Goal: Complete application form: Complete application form

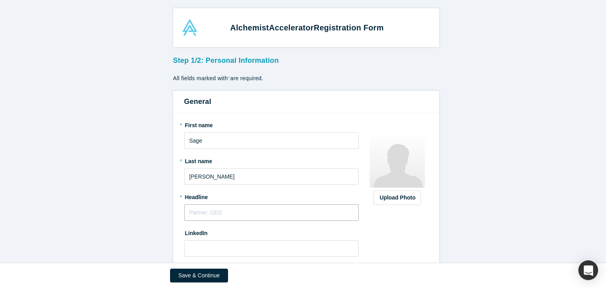
click at [303, 210] on input "text" at bounding box center [271, 212] width 175 height 17
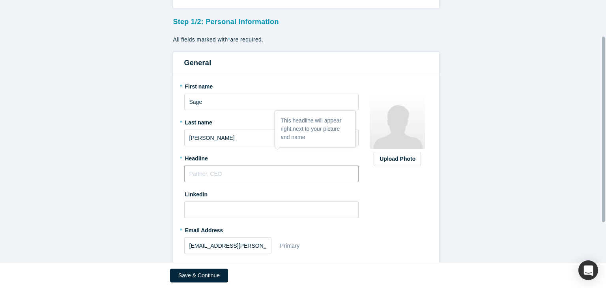
scroll to position [51, 0]
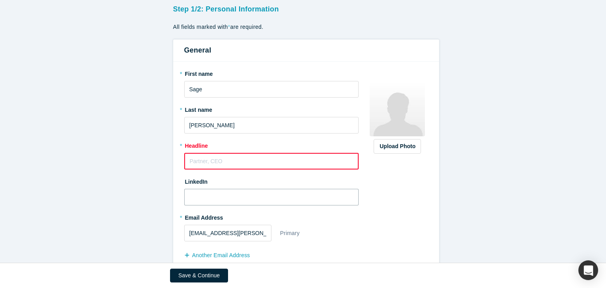
drag, startPoint x: 290, startPoint y: 201, endPoint x: 277, endPoint y: 201, distance: 12.6
click at [277, 201] on input at bounding box center [271, 197] width 175 height 17
paste input "[PERSON_NAME] alchemist accelerator"
type input "[PERSON_NAME] alchemist accelerator"
paste input "[URL][DOMAIN_NAME][PERSON_NAME]"
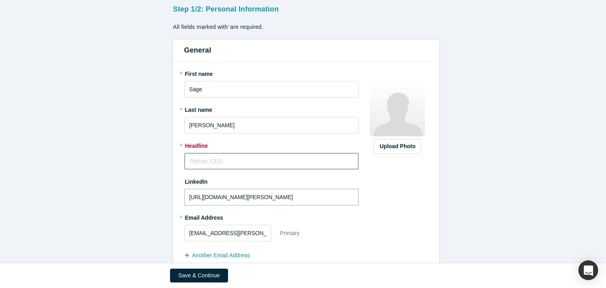
type input "[URL][DOMAIN_NAME][PERSON_NAME]"
click at [220, 155] on input "text" at bounding box center [271, 161] width 175 height 17
paste input "Helping Deep-Tech Teams Go from Prototype to Product"
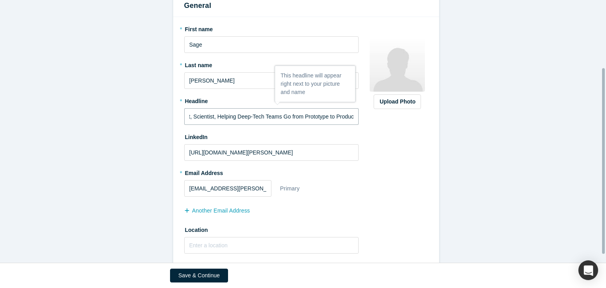
scroll to position [108, 0]
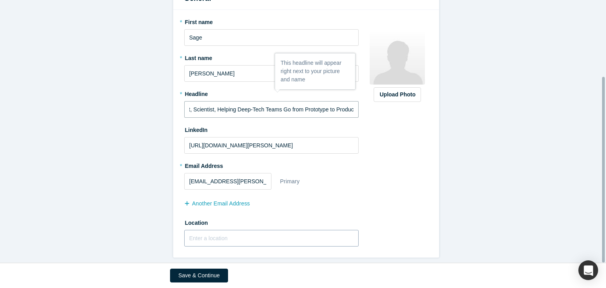
type input "Founder --> Exit, Scientist, Helping Deep-Tech Teams Go from Prototype to Produ…"
click at [313, 234] on input "text" at bounding box center [271, 238] width 175 height 17
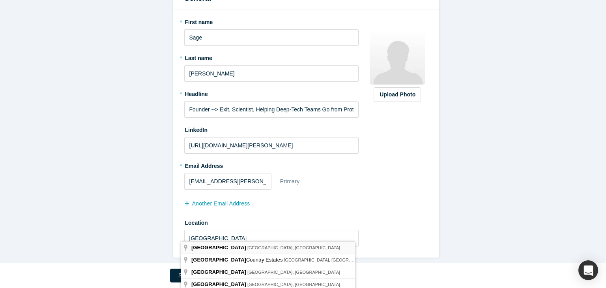
type input "[GEOGRAPHIC_DATA], [GEOGRAPHIC_DATA], [GEOGRAPHIC_DATA]"
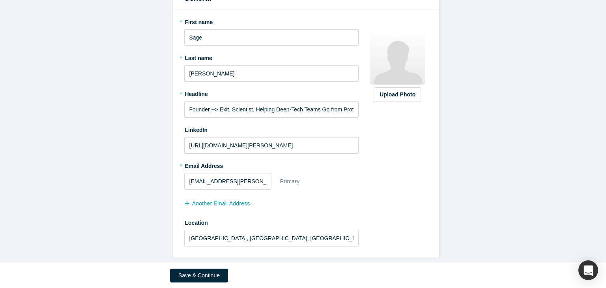
click at [367, 219] on div "Upload Photo Zoom Save Remove Upload New" at bounding box center [397, 133] width 61 height 236
click at [195, 275] on button "Save & Continue" at bounding box center [199, 275] width 58 height 14
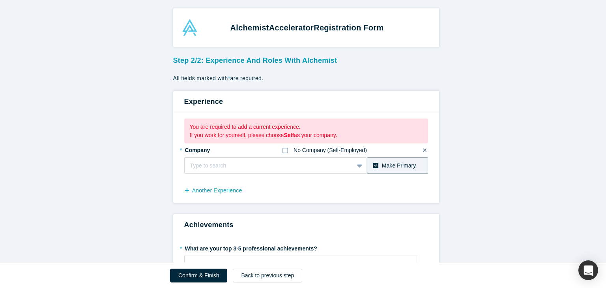
click at [283, 148] on icon at bounding box center [286, 150] width 6 height 6
click at [0, 0] on input "No Company (Self-Employed)" at bounding box center [0, 0] width 0 height 0
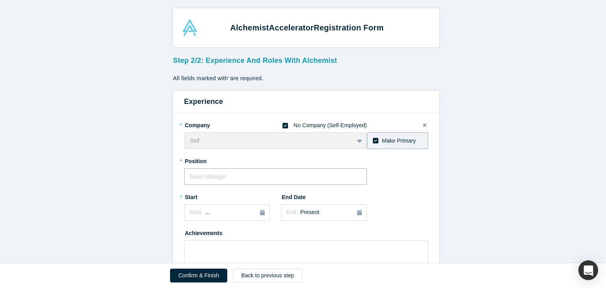
click at [268, 179] on input "text" at bounding box center [275, 176] width 183 height 17
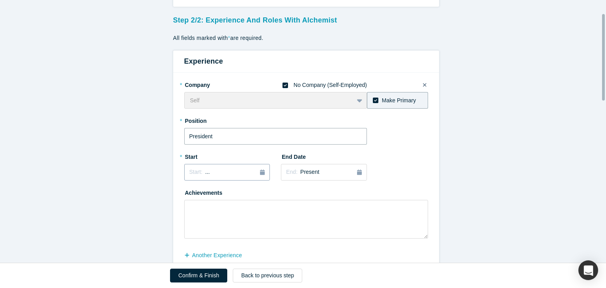
type input "President"
click at [260, 174] on icon "button" at bounding box center [262, 172] width 5 height 6
click at [200, 229] on div "[DATE]" at bounding box center [200, 230] width 25 height 8
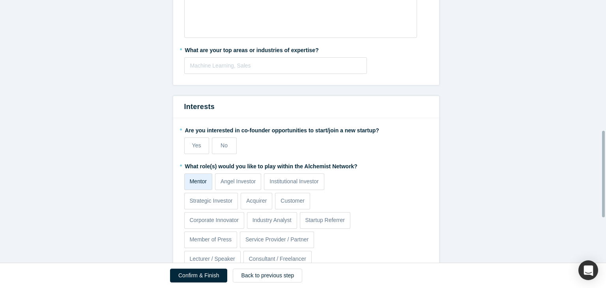
scroll to position [408, 0]
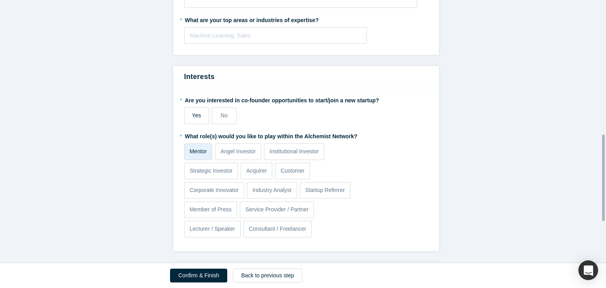
click at [199, 112] on label "Yes" at bounding box center [196, 115] width 25 height 17
click at [0, 0] on input "Yes" at bounding box center [0, 0] width 0 height 0
click at [303, 208] on p "Service Provider / Partner" at bounding box center [276, 209] width 63 height 8
click at [0, 0] on input "Service Provider / Partner" at bounding box center [0, 0] width 0 height 0
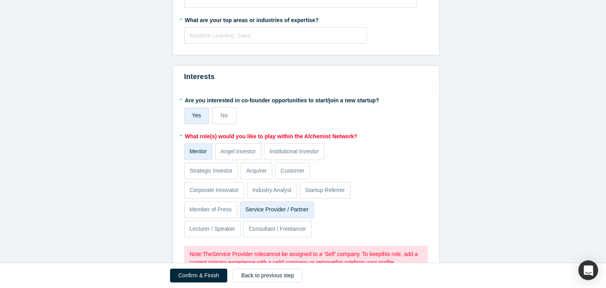
click at [271, 212] on p "Service Provider / Partner" at bounding box center [276, 209] width 63 height 8
click at [0, 0] on input "Service Provider / Partner" at bounding box center [0, 0] width 0 height 0
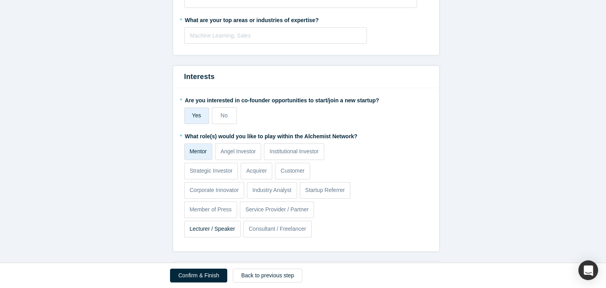
click at [205, 229] on p "Lecturer / Speaker" at bounding box center [211, 229] width 45 height 8
click at [0, 0] on input "Lecturer / Speaker" at bounding box center [0, 0] width 0 height 0
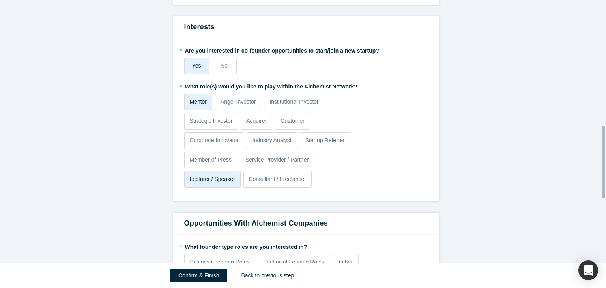
scroll to position [458, 0]
click at [262, 184] on label "Consultant / Freelancer" at bounding box center [278, 178] width 68 height 17
click at [0, 0] on input "Consultant / Freelancer" at bounding box center [0, 0] width 0 height 0
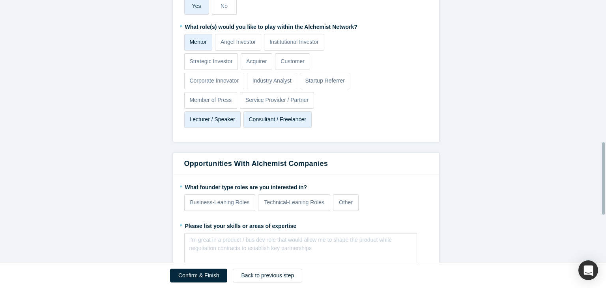
scroll to position [517, 0]
click at [279, 205] on p "Technical-Leaning Roles" at bounding box center [294, 202] width 60 height 8
click at [0, 0] on input "Technical-Leaning Roles" at bounding box center [0, 0] width 0 height 0
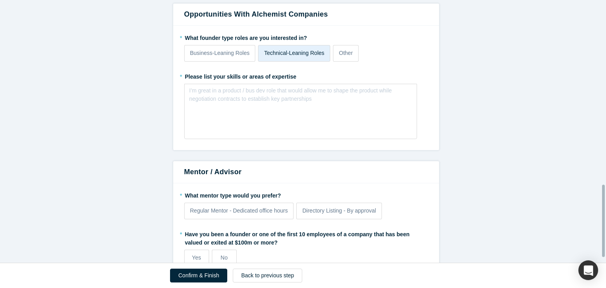
scroll to position [691, 0]
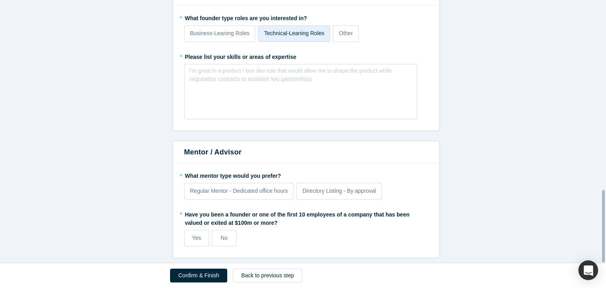
click at [279, 187] on span "Regular Mentor - Dedicated office hours" at bounding box center [239, 190] width 98 height 6
click at [0, 0] on input "Regular Mentor - Dedicated office hours" at bounding box center [0, 0] width 0 height 0
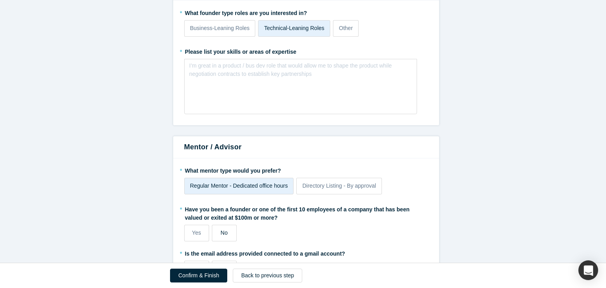
click at [221, 234] on span "No" at bounding box center [224, 232] width 7 height 6
click at [0, 0] on input "No" at bounding box center [0, 0] width 0 height 0
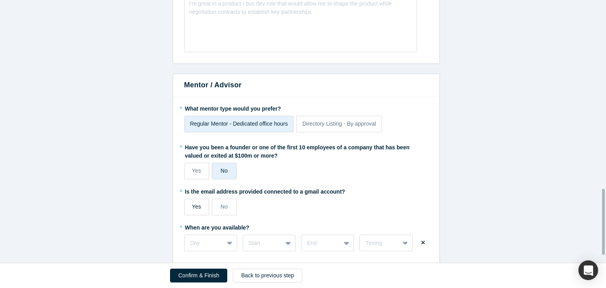
click at [200, 210] on label "Yes" at bounding box center [196, 207] width 25 height 17
click at [0, 0] on input "Yes" at bounding box center [0, 0] width 0 height 0
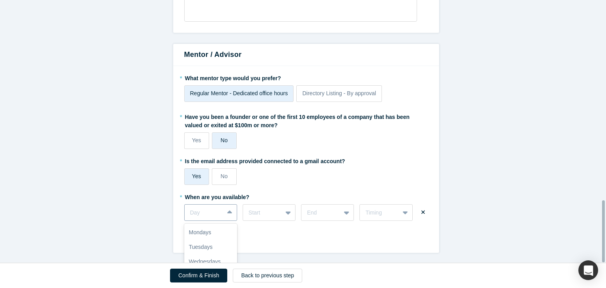
click at [228, 208] on div "7 results available. Use Up and Down to choose options, press Enter to select t…" at bounding box center [210, 212] width 53 height 17
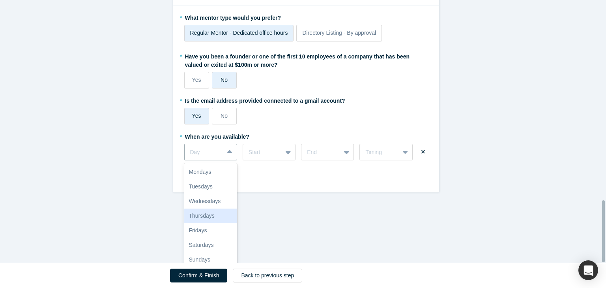
click at [264, 184] on div "* What mentor type would you prefer? Regular Mentor - Dedicated office hours Di…" at bounding box center [306, 99] width 266 height 187
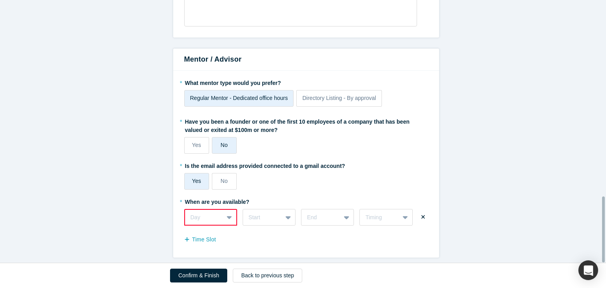
scroll to position [783, 0]
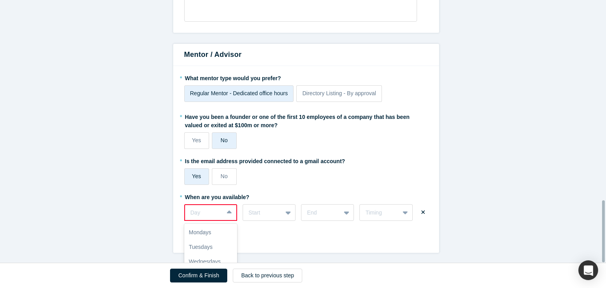
click at [217, 208] on div "7 results available. Use Up and Down to choose options, press Enter to select t…" at bounding box center [210, 212] width 53 height 17
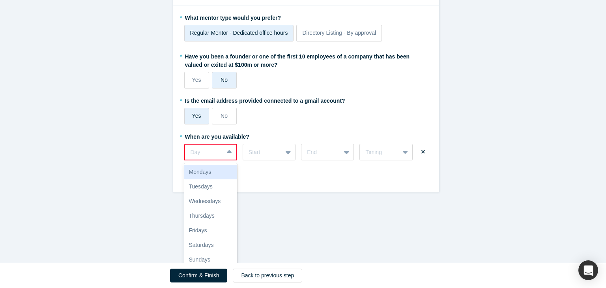
click at [215, 165] on div "Mondays" at bounding box center [210, 172] width 53 height 15
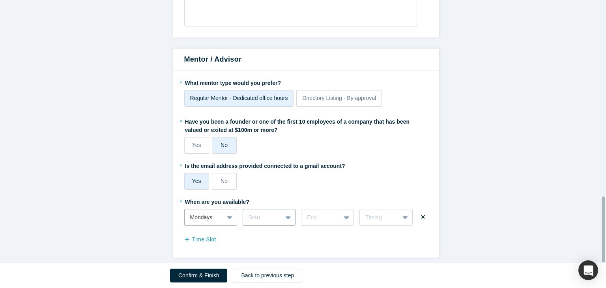
click at [275, 210] on div "Start" at bounding box center [269, 217] width 53 height 17
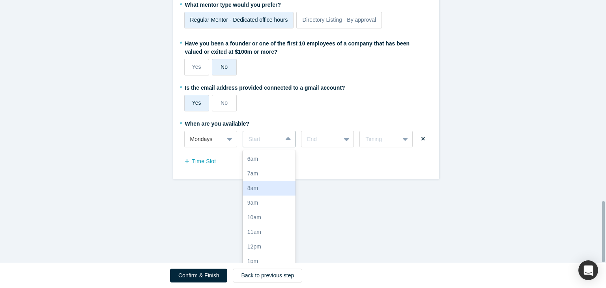
click at [272, 187] on div "8am" at bounding box center [269, 188] width 53 height 15
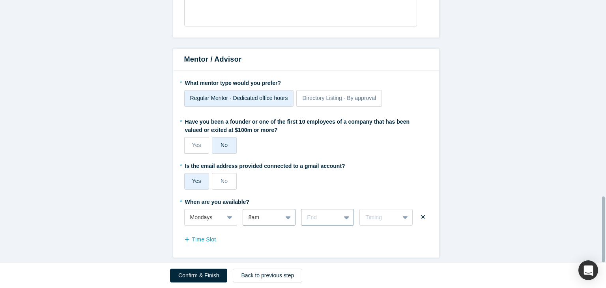
click at [321, 210] on div "End" at bounding box center [327, 217] width 53 height 17
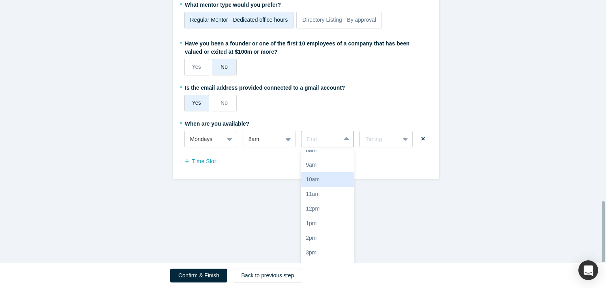
scroll to position [47, 0]
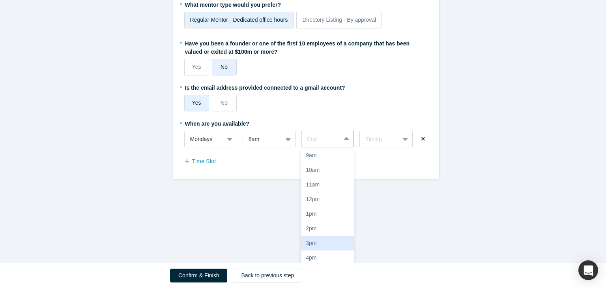
click at [316, 236] on div "3pm" at bounding box center [327, 243] width 53 height 15
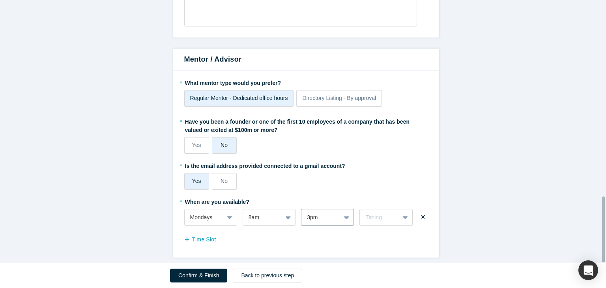
scroll to position [783, 0]
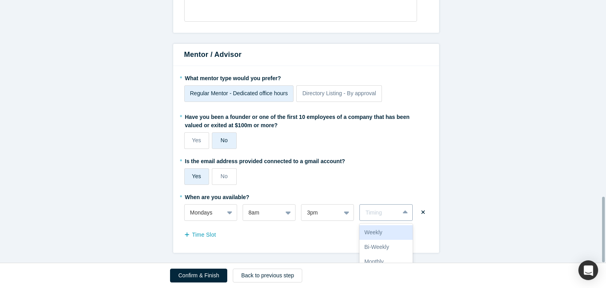
click at [366, 206] on div "Timing" at bounding box center [386, 212] width 53 height 17
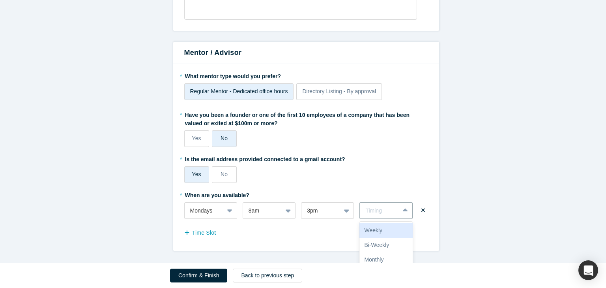
click at [380, 226] on div "Weekly" at bounding box center [386, 230] width 53 height 15
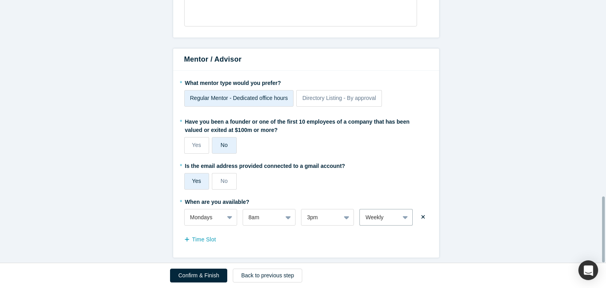
click at [317, 236] on div "Time Slot" at bounding box center [306, 240] width 244 height 13
click at [202, 232] on button "Time Slot" at bounding box center [204, 239] width 40 height 14
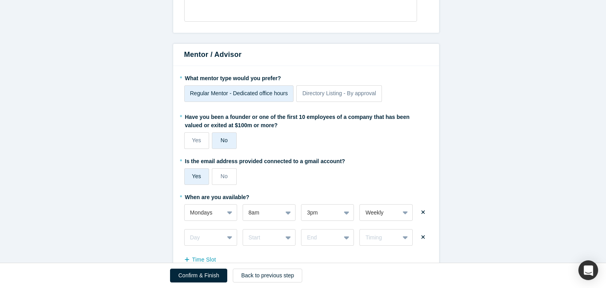
click at [215, 227] on div "* When are you available? Mondays 8am 3pm Weekly Day Start End Timing Time Slot" at bounding box center [306, 228] width 244 height 76
click at [214, 232] on div "Day" at bounding box center [210, 237] width 53 height 17
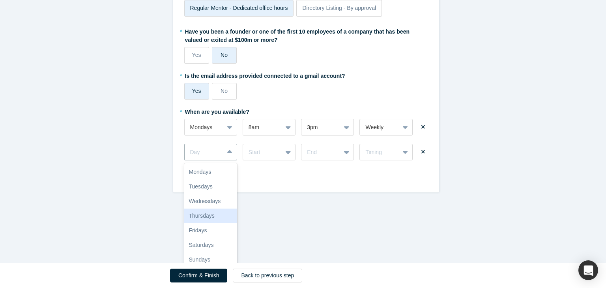
click at [212, 210] on div "Thursdays" at bounding box center [210, 215] width 53 height 15
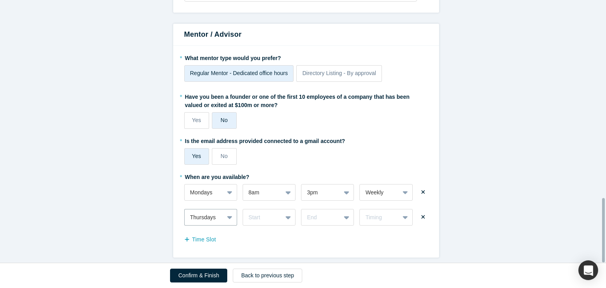
scroll to position [808, 0]
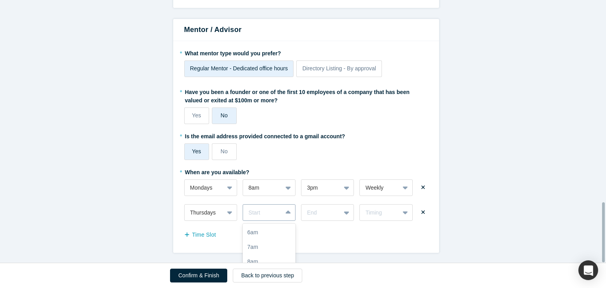
click at [267, 213] on div "17 results available. Use Up and Down to choose options, press Enter to select …" at bounding box center [269, 212] width 53 height 17
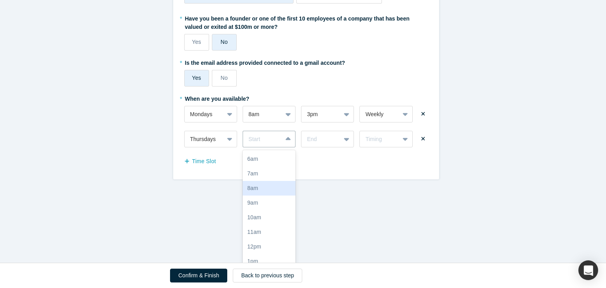
click at [266, 184] on div "8am" at bounding box center [269, 188] width 53 height 15
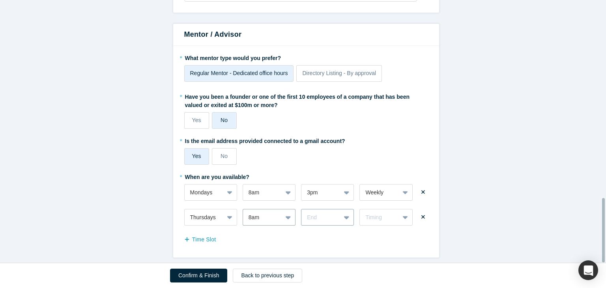
click at [326, 209] on div "End" at bounding box center [327, 217] width 53 height 17
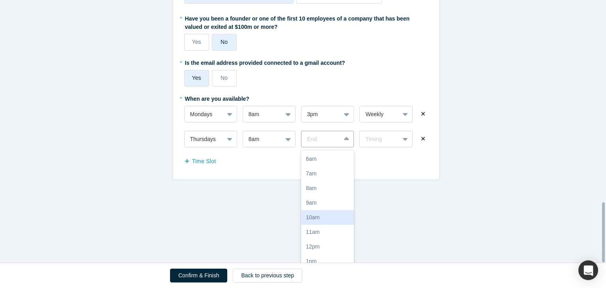
scroll to position [86, 0]
click at [326, 202] on div "3pm" at bounding box center [327, 204] width 53 height 15
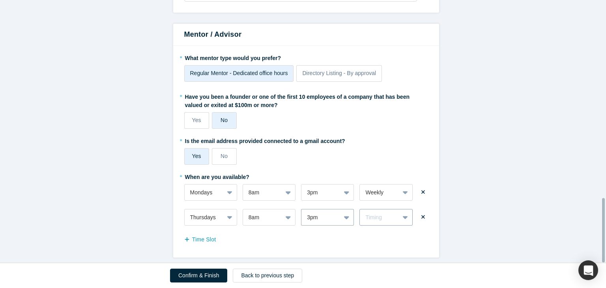
click at [392, 210] on div "Timing" at bounding box center [386, 217] width 53 height 17
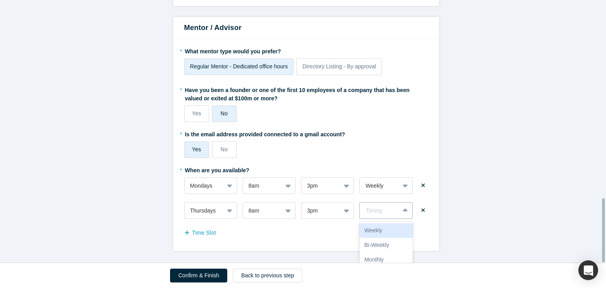
click at [388, 223] on div "Weekly" at bounding box center [386, 230] width 53 height 15
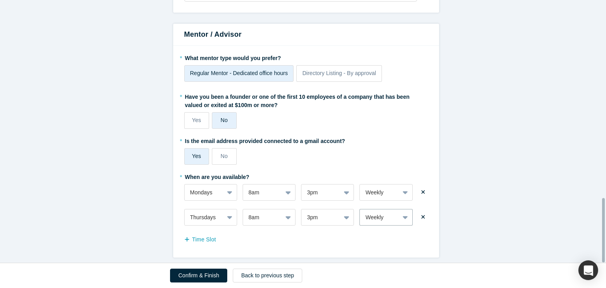
scroll to position [808, 0]
click at [411, 170] on div "* When are you available? Mondays 8am 3pm Weekly Thursdays 8am 3pm option Weekl…" at bounding box center [306, 208] width 244 height 76
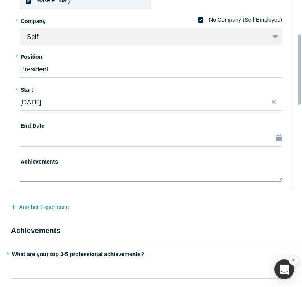
scroll to position [168, 0]
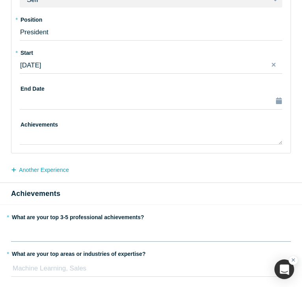
click at [65, 233] on div "rdw-editor" at bounding box center [152, 232] width 270 height 10
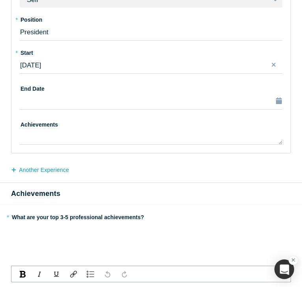
scroll to position [170, 0]
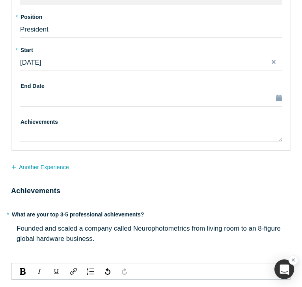
click at [138, 228] on span "Founded and scaled a company called Neurophotometrics from living room to an 8-…" at bounding box center [150, 234] width 266 height 18
click at [120, 241] on div "Founded and scaled a company called Neurophotometrics from living room to an 8-…" at bounding box center [152, 234] width 270 height 20
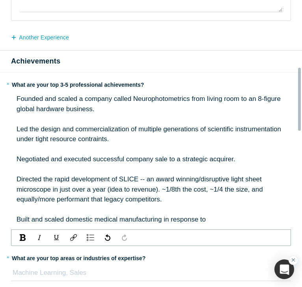
scroll to position [301, 0]
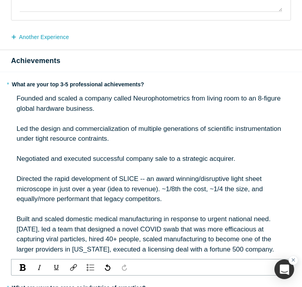
click at [98, 104] on div "Founded and scaled a company called Neurophotometrics from living room to an 8-…" at bounding box center [152, 104] width 270 height 20
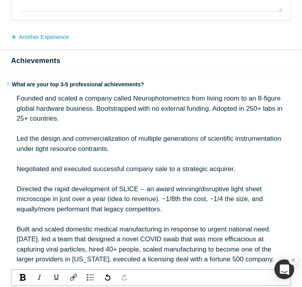
click at [93, 146] on span "Led the design and commercialization of multiple generations of scientific inst…" at bounding box center [150, 144] width 267 height 18
click at [123, 150] on div "Led the design and commercialization of multiple generations of scientific inst…" at bounding box center [152, 144] width 270 height 20
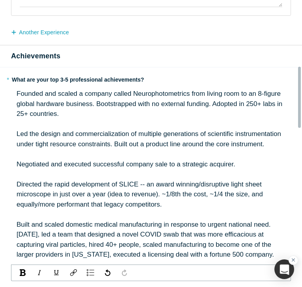
scroll to position [306, 0]
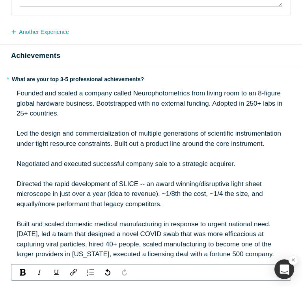
click at [231, 162] on div "Negotiated and executed successful company sale to a strategic acquirer." at bounding box center [152, 164] width 270 height 10
click at [231, 166] on div "Negotiated and executed successful company sale to a strategic acquirer." at bounding box center [152, 164] width 270 height 10
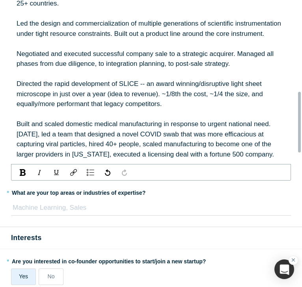
scroll to position [425, 0]
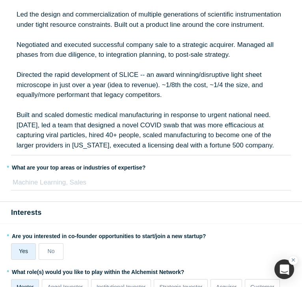
click at [57, 178] on div "* What are your top areas or industries of expertise? Machine Learning, Sales T…" at bounding box center [151, 176] width 280 height 30
click at [44, 184] on div at bounding box center [149, 183] width 274 height 12
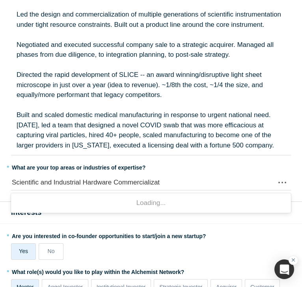
type input "Scientific and Industrial Hardware Commercialization"
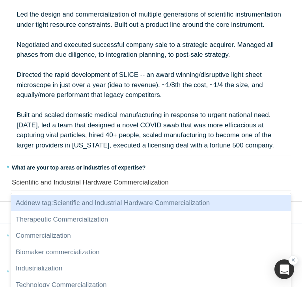
click at [64, 201] on span "Add new tag : Scientific and Industrial Hardware Commercialization" at bounding box center [113, 202] width 194 height 7
